Goal: Task Accomplishment & Management: Manage account settings

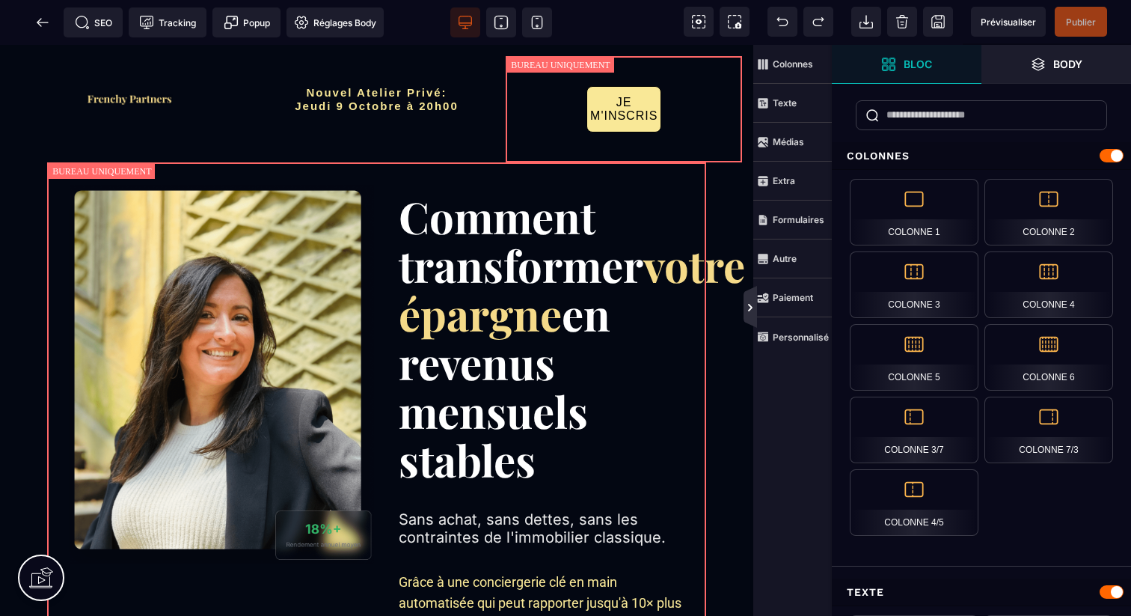
drag, startPoint x: 748, startPoint y: 307, endPoint x: 917, endPoint y: 94, distance: 271.5
click at [748, 307] on icon at bounding box center [750, 307] width 12 height 12
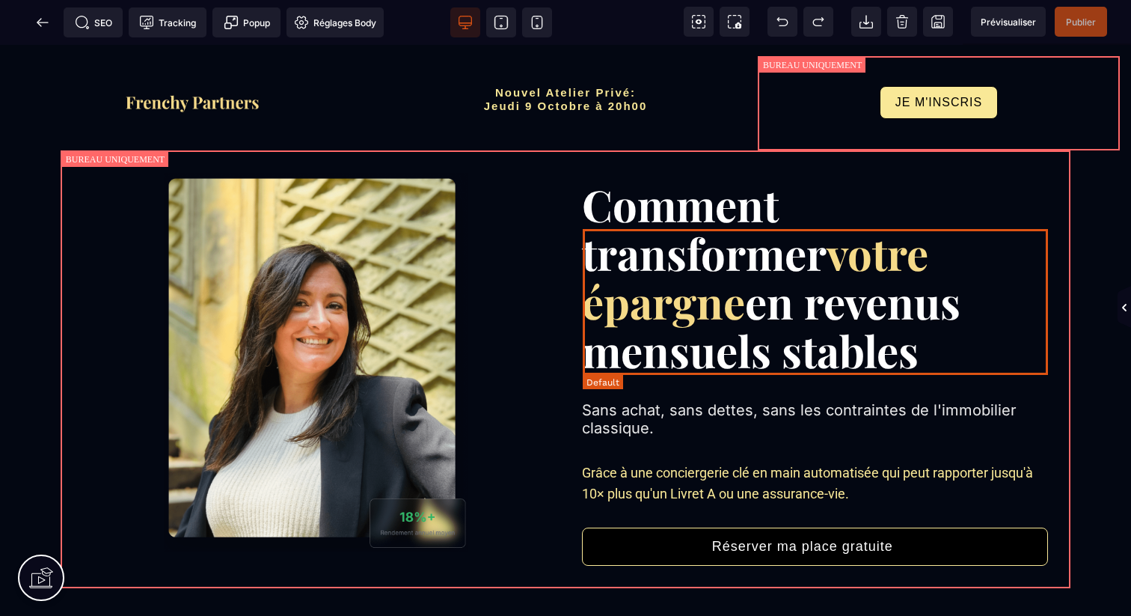
click at [1010, 271] on div "transformer votre épargne en revenus mensuels stables" at bounding box center [815, 302] width 466 height 146
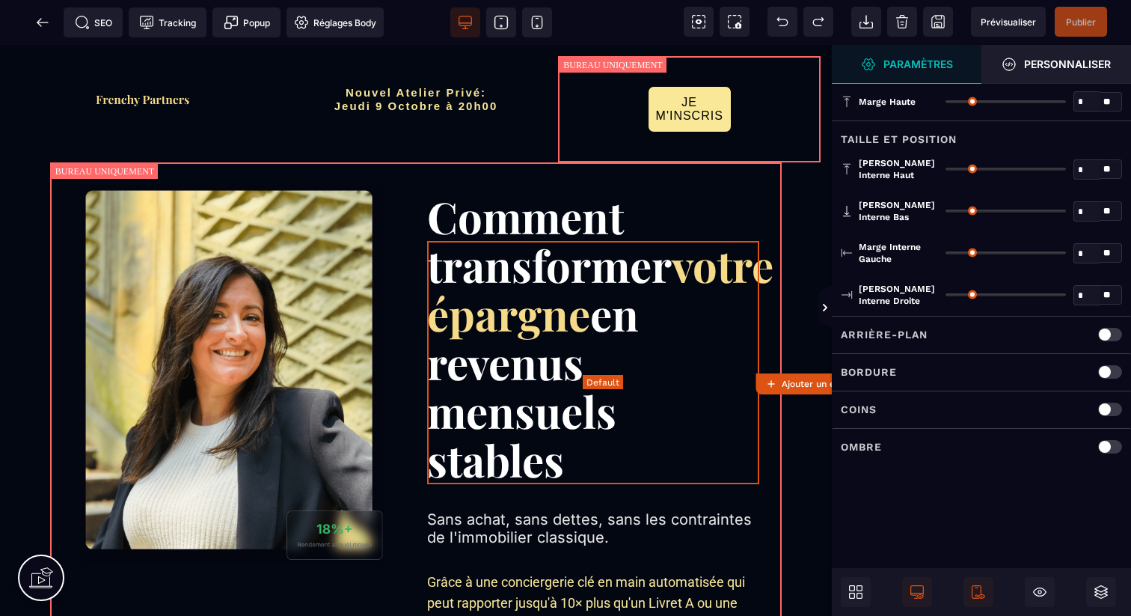
type input "*"
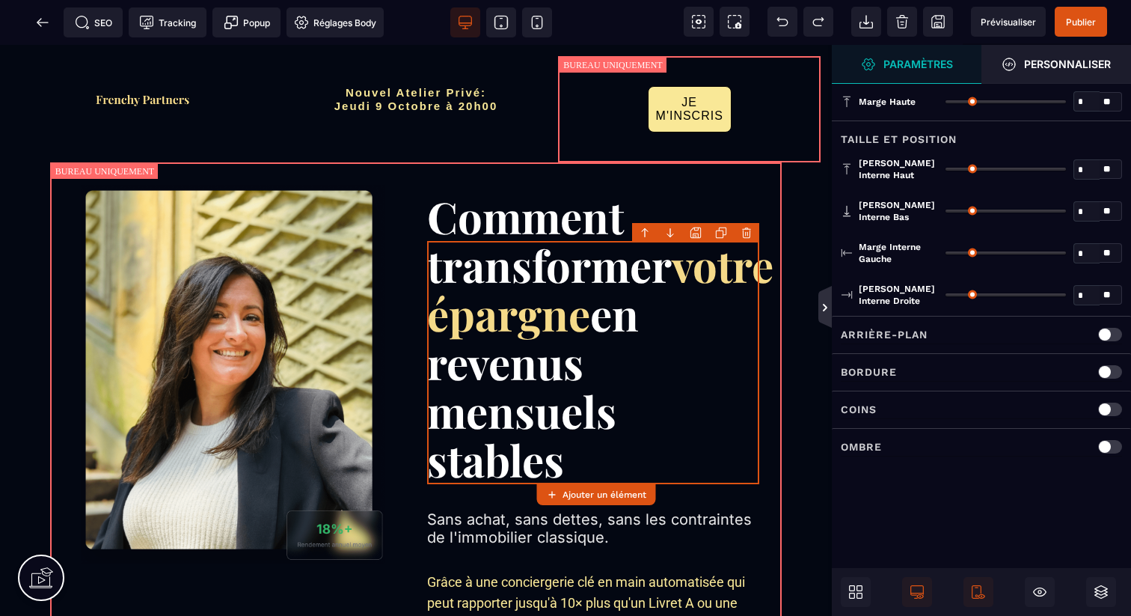
click at [820, 301] on icon at bounding box center [825, 307] width 12 height 12
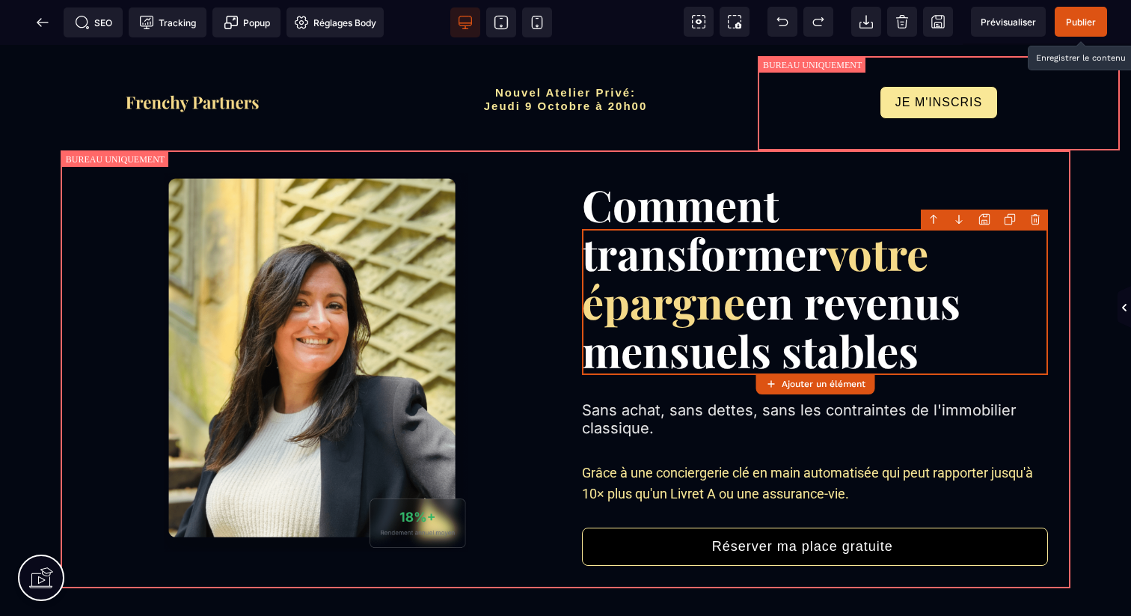
click at [1066, 17] on span "Publier" at bounding box center [1081, 21] width 30 height 11
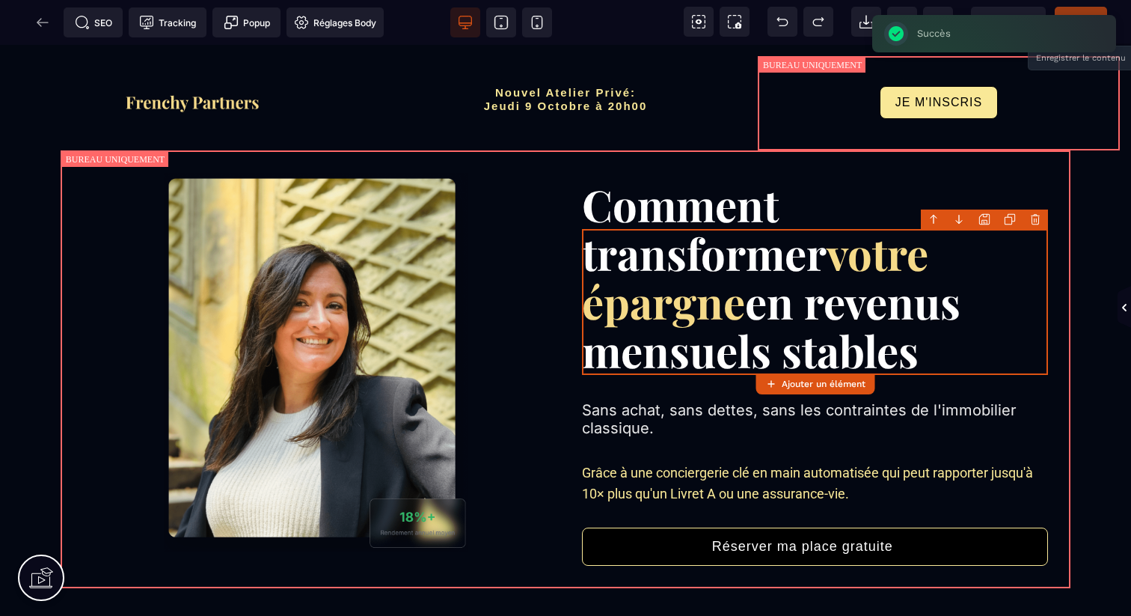
click at [46, 15] on div "SEO Tracking Popup Réglages Body" at bounding box center [197, 22] width 386 height 30
click at [52, 21] on span at bounding box center [43, 22] width 30 height 30
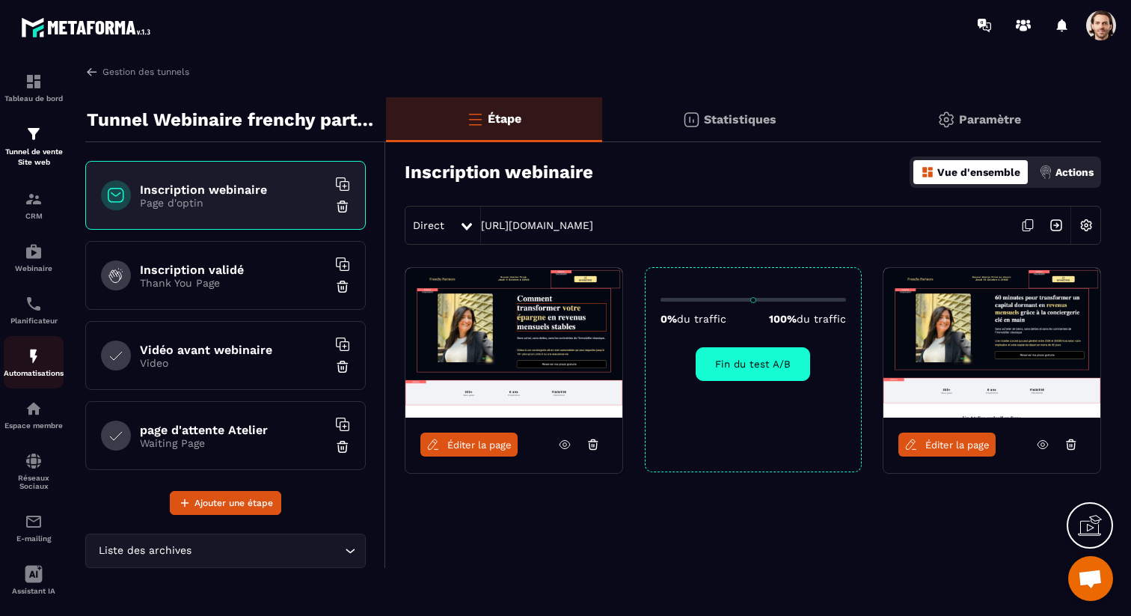
click at [44, 368] on div "Automatisations" at bounding box center [34, 362] width 60 height 30
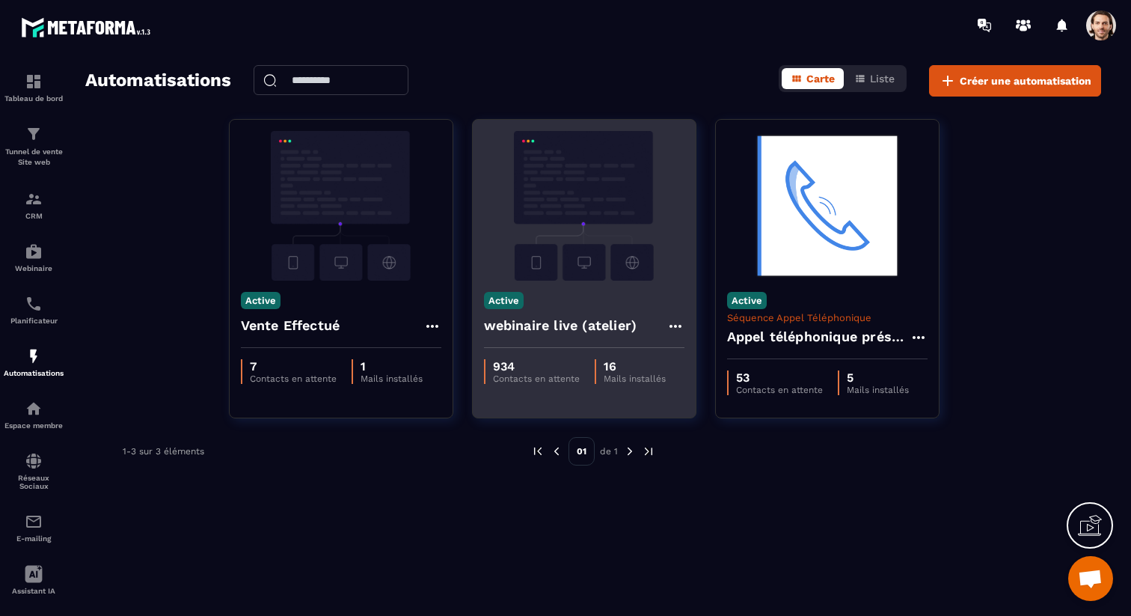
click at [496, 322] on h4 "webinaire live (atelier)" at bounding box center [560, 325] width 153 height 21
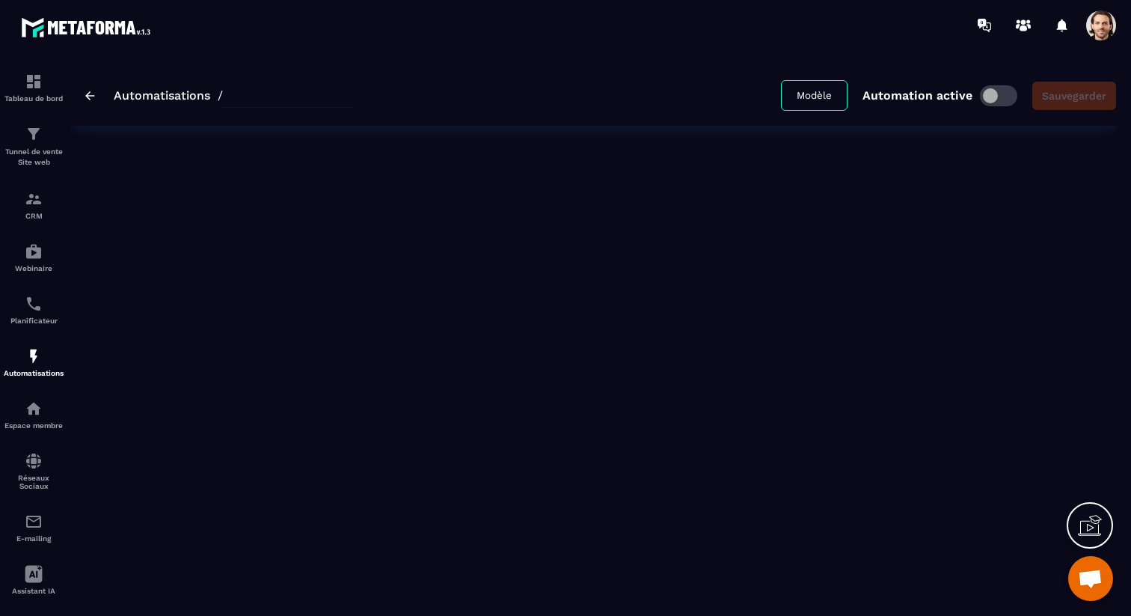
type input "**********"
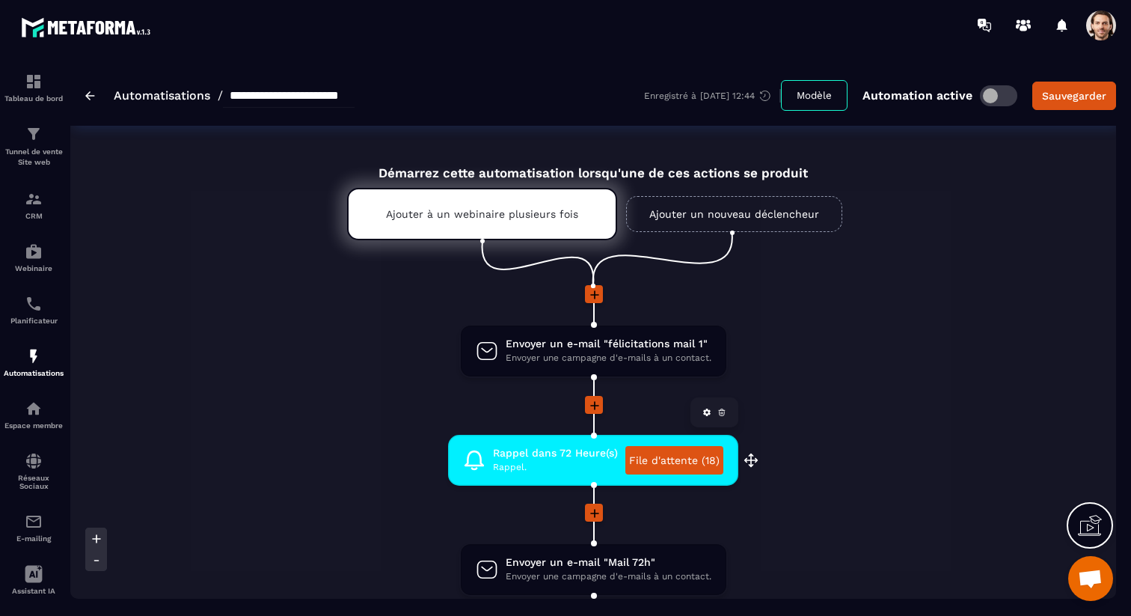
click at [672, 460] on link "File d'attente (18)" at bounding box center [674, 460] width 98 height 28
